Goal: Information Seeking & Learning: Check status

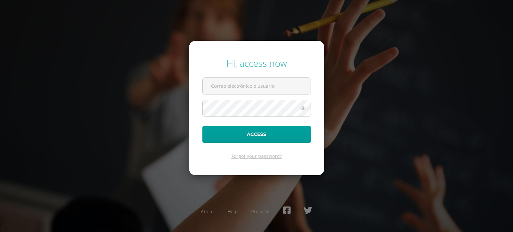
type input "[PERSON_NAME][EMAIL_ADDRESS][DOMAIN_NAME]"
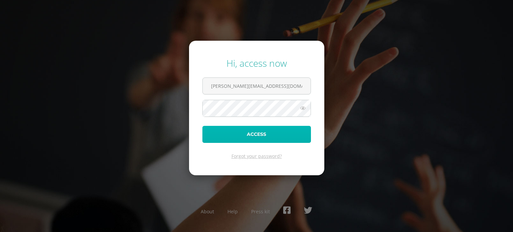
click at [264, 127] on button "Access" at bounding box center [256, 134] width 109 height 17
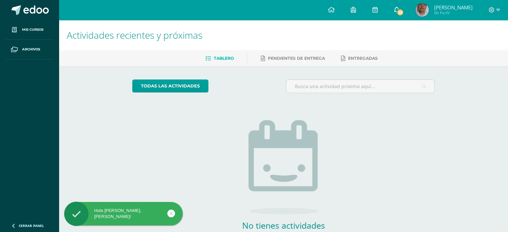
click at [395, 6] on link "25" at bounding box center [396, 10] width 21 height 20
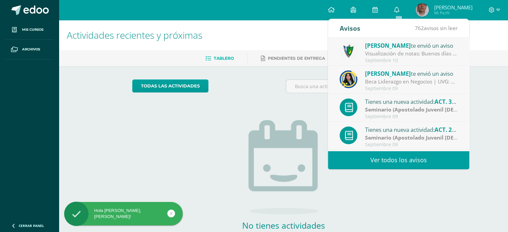
click at [373, 55] on div "Visualización de notas: Buenos días estimados padres y estudiantes, es un gusto…" at bounding box center [411, 54] width 93 height 8
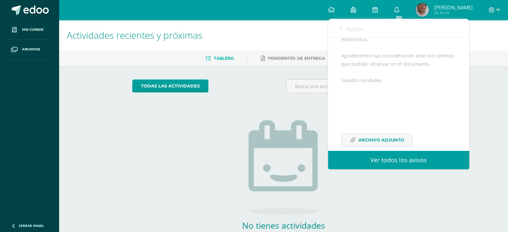
scroll to position [160, 0]
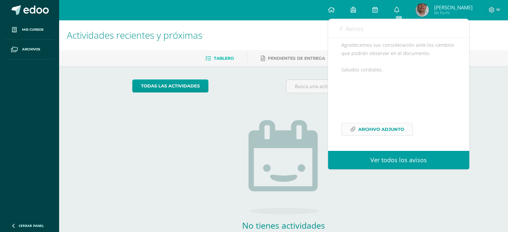
click at [361, 131] on span "Archivo Adjunto" at bounding box center [381, 129] width 46 height 12
drag, startPoint x: 187, startPoint y: 123, endPoint x: 192, endPoint y: 140, distance: 18.1
click at [187, 123] on div "todas las Actividades No tienes actividades Échale un vistazo a los demás perío…" at bounding box center [283, 169] width 329 height 206
